Goal: Check status: Check status

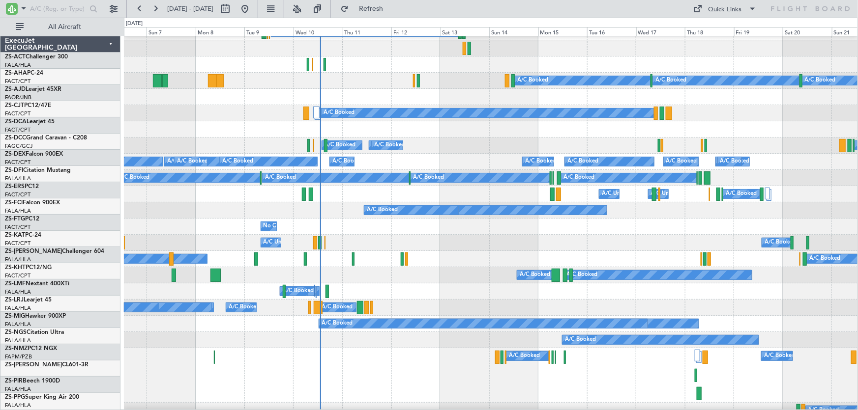
scroll to position [44, 0]
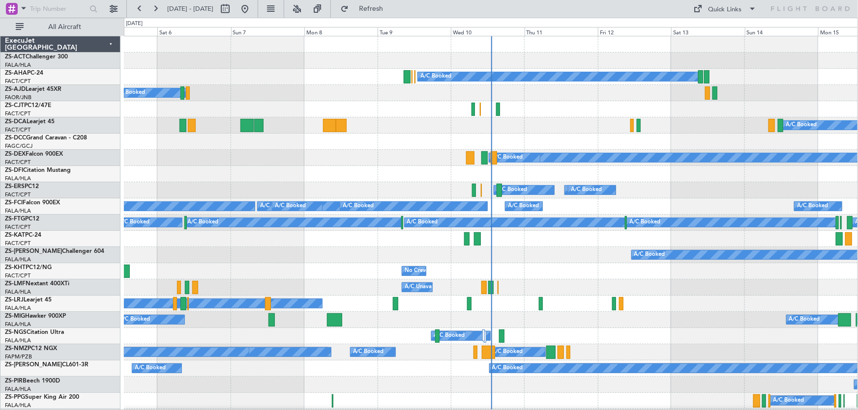
click at [588, 263] on div "A/C Booked" at bounding box center [490, 255] width 733 height 16
click at [588, 275] on div "No Crew A/C Booked A/C Unavailable" at bounding box center [490, 272] width 733 height 16
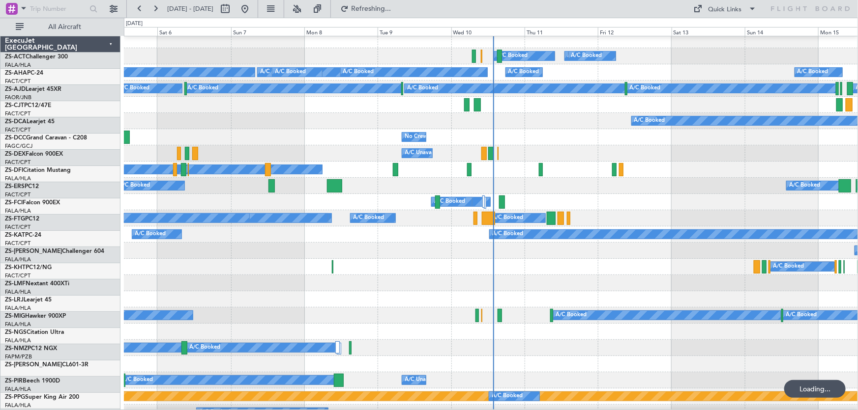
scroll to position [134, 0]
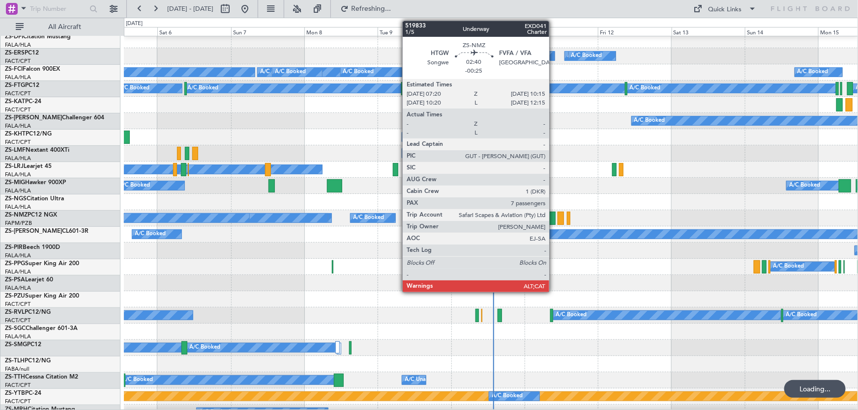
click at [554, 217] on div at bounding box center [551, 218] width 9 height 13
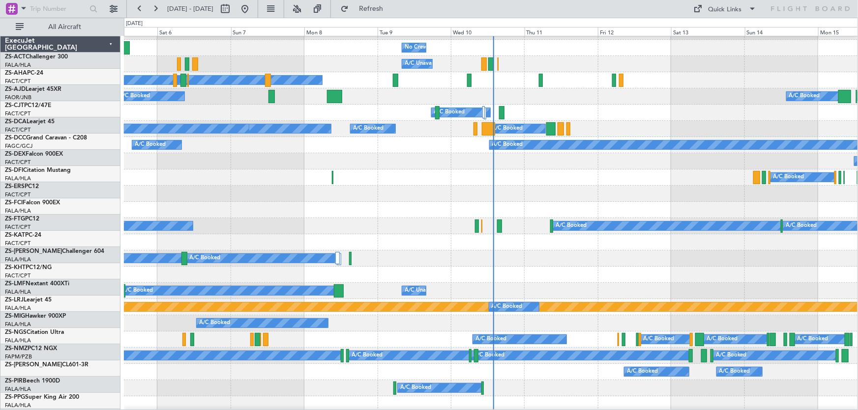
scroll to position [223, 0]
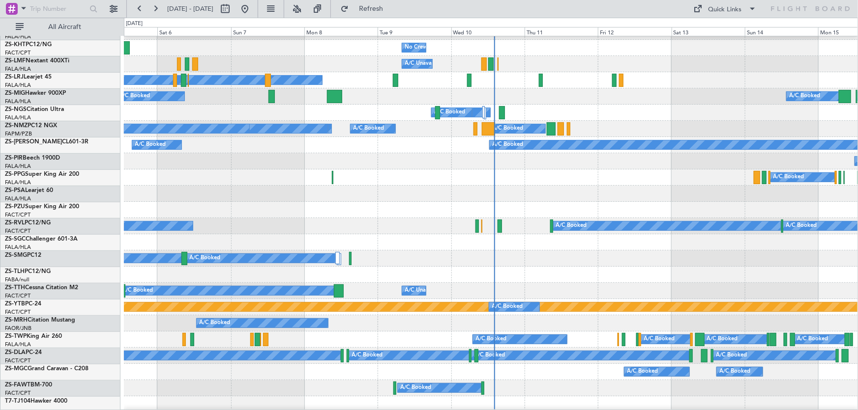
click at [821, 88] on div "A/C Booked" at bounding box center [491, 80] width 734 height 16
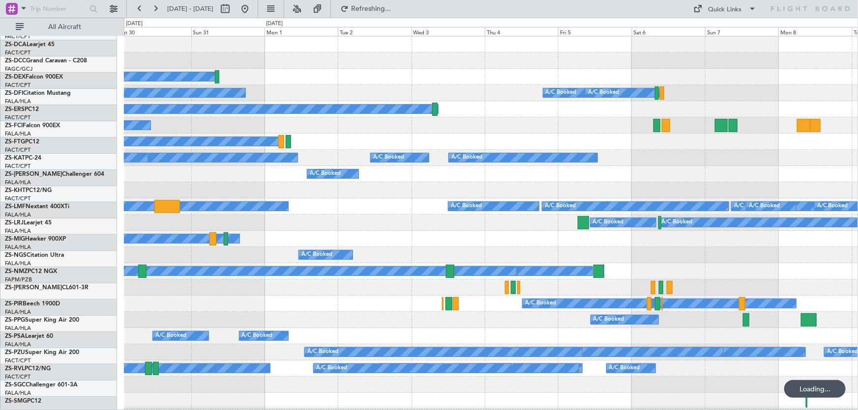
scroll to position [0, 0]
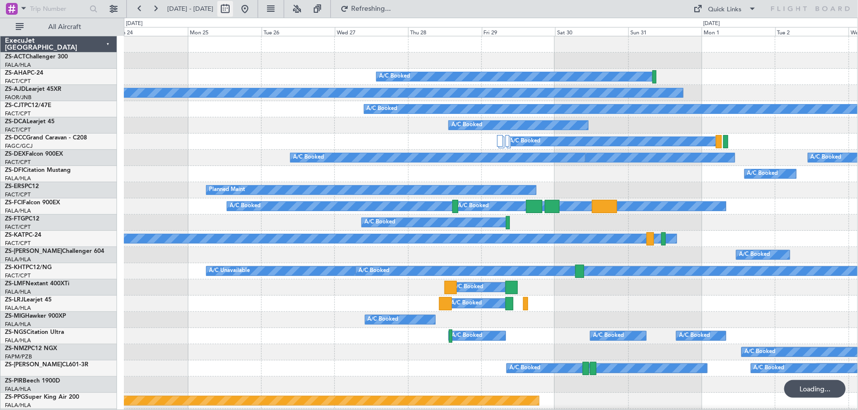
click at [233, 6] on button at bounding box center [225, 9] width 16 height 16
select select "8"
select select "2025"
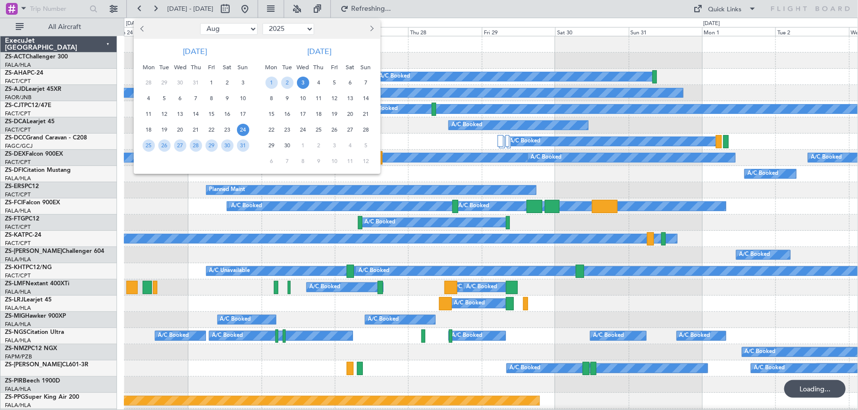
click at [137, 27] on div at bounding box center [166, 29] width 64 height 16
click at [141, 28] on span "Previous month" at bounding box center [144, 29] width 6 height 6
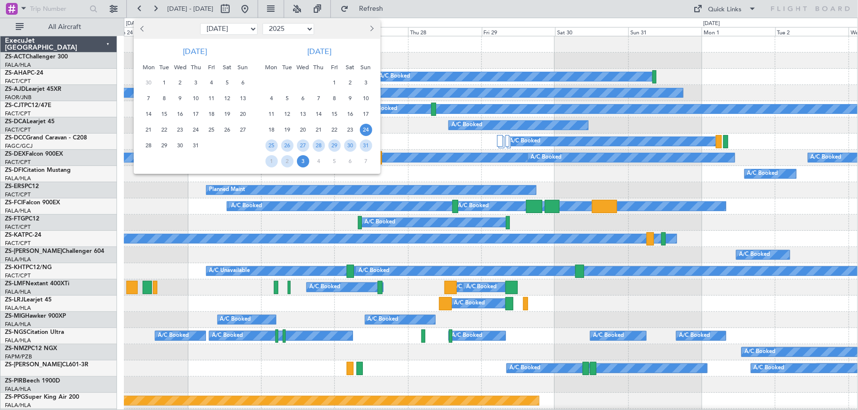
click at [141, 28] on span "Previous month" at bounding box center [144, 29] width 6 height 6
select select "4"
click at [163, 96] on span "8" at bounding box center [164, 98] width 12 height 12
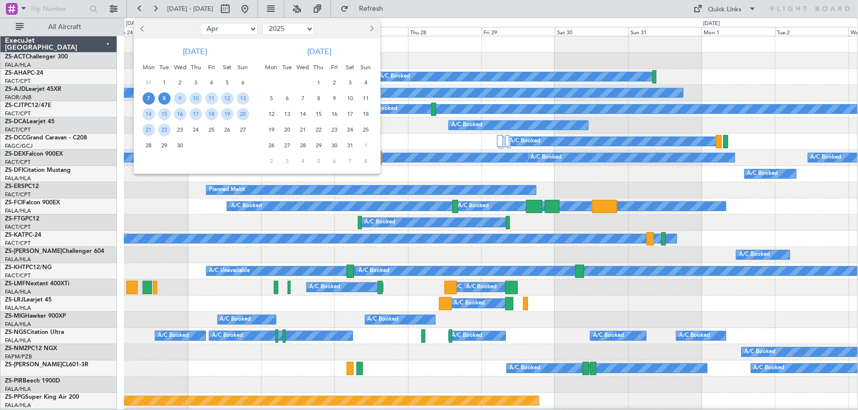
click at [146, 98] on span "7" at bounding box center [149, 98] width 12 height 12
click at [179, 99] on span "9" at bounding box center [180, 98] width 12 height 12
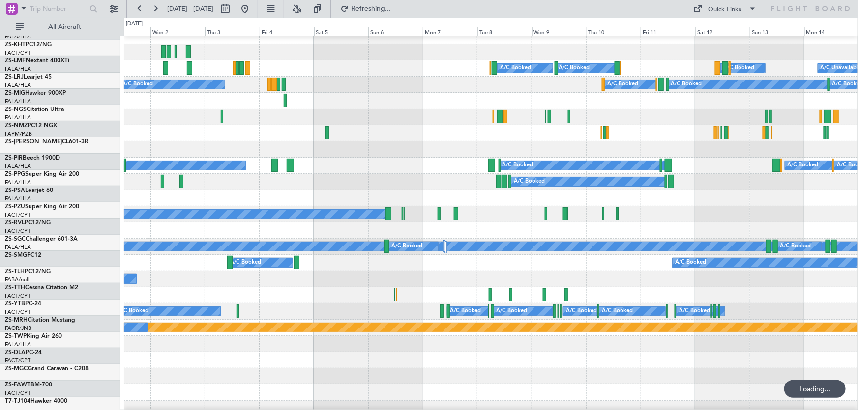
scroll to position [357, 0]
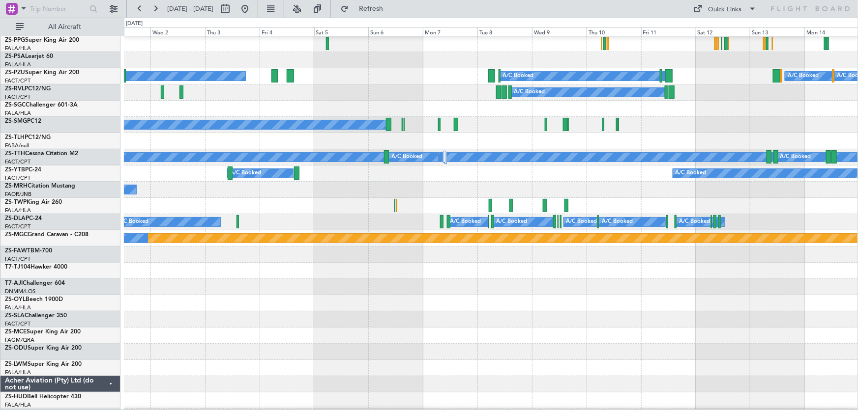
click at [533, 335] on div at bounding box center [491, 336] width 734 height 16
